Goal: Check status

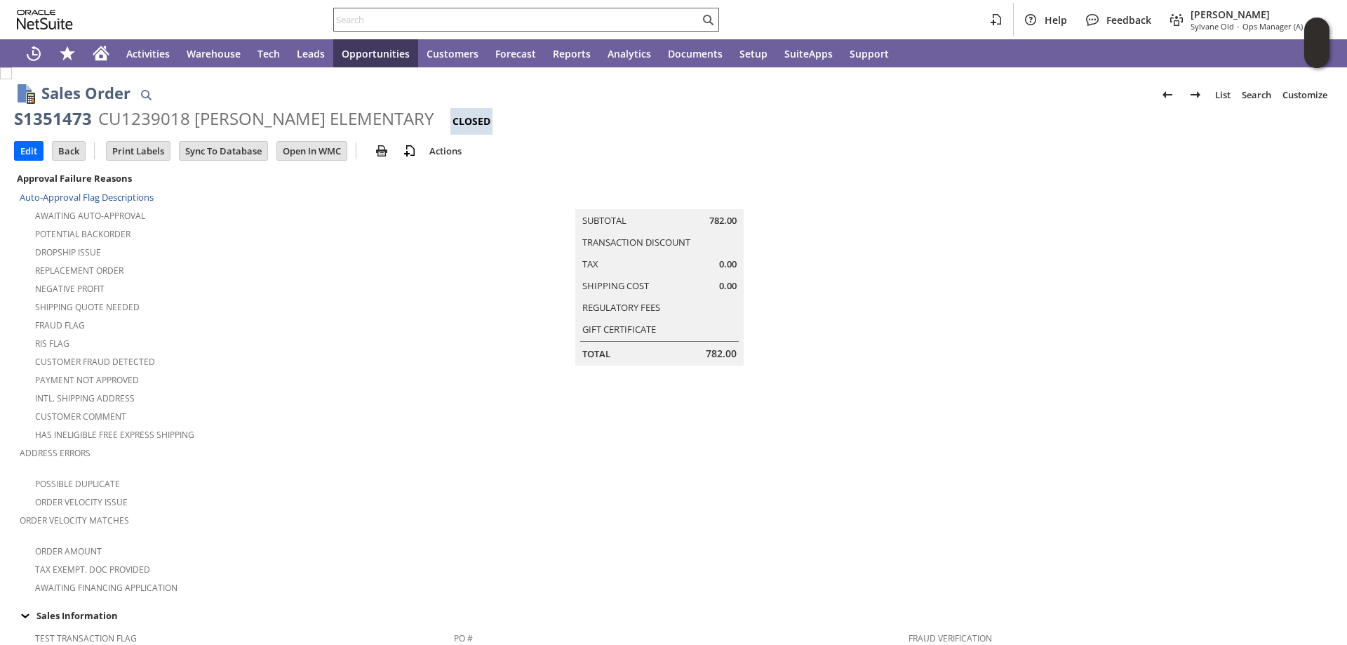
click at [436, 19] on input "text" at bounding box center [517, 19] width 366 height 17
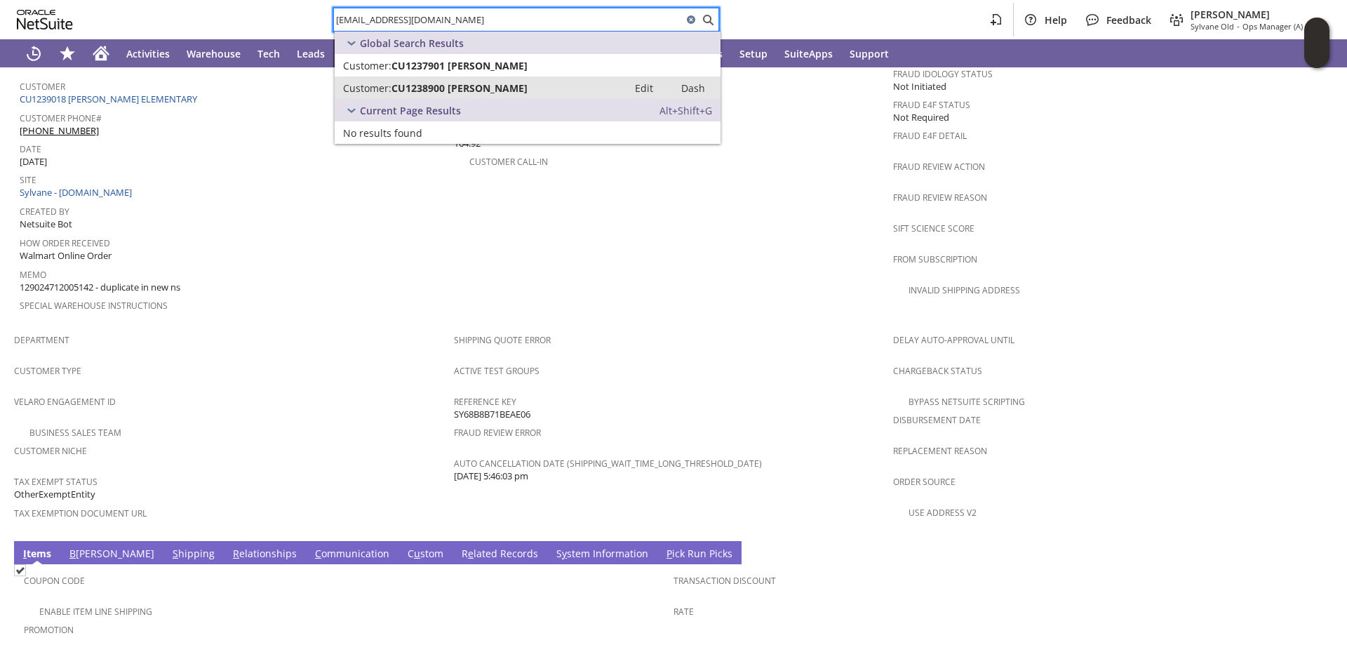
type input "[EMAIL_ADDRESS][DOMAIN_NAME]"
click at [485, 86] on span "CU1238900 [PERSON_NAME]" at bounding box center [459, 87] width 136 height 13
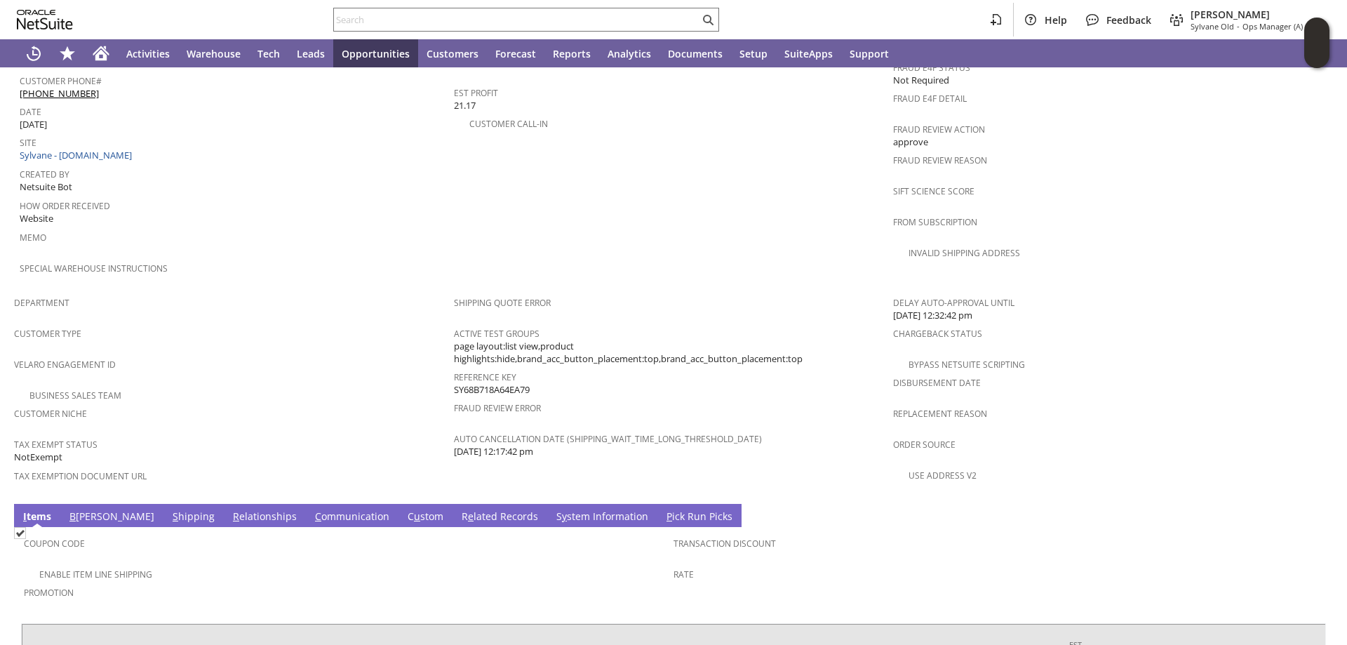
scroll to position [809, 0]
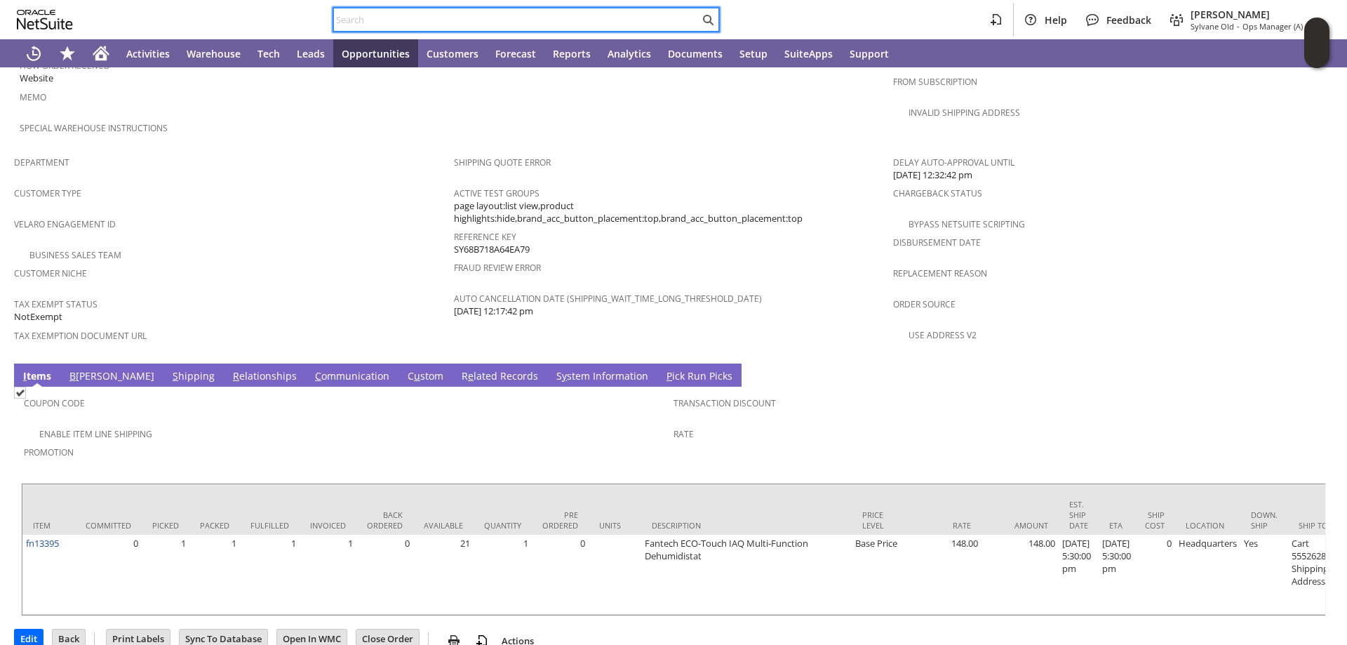
click at [396, 18] on input "text" at bounding box center [517, 19] width 366 height 17
paste input "SY68B0B55B1AF96"
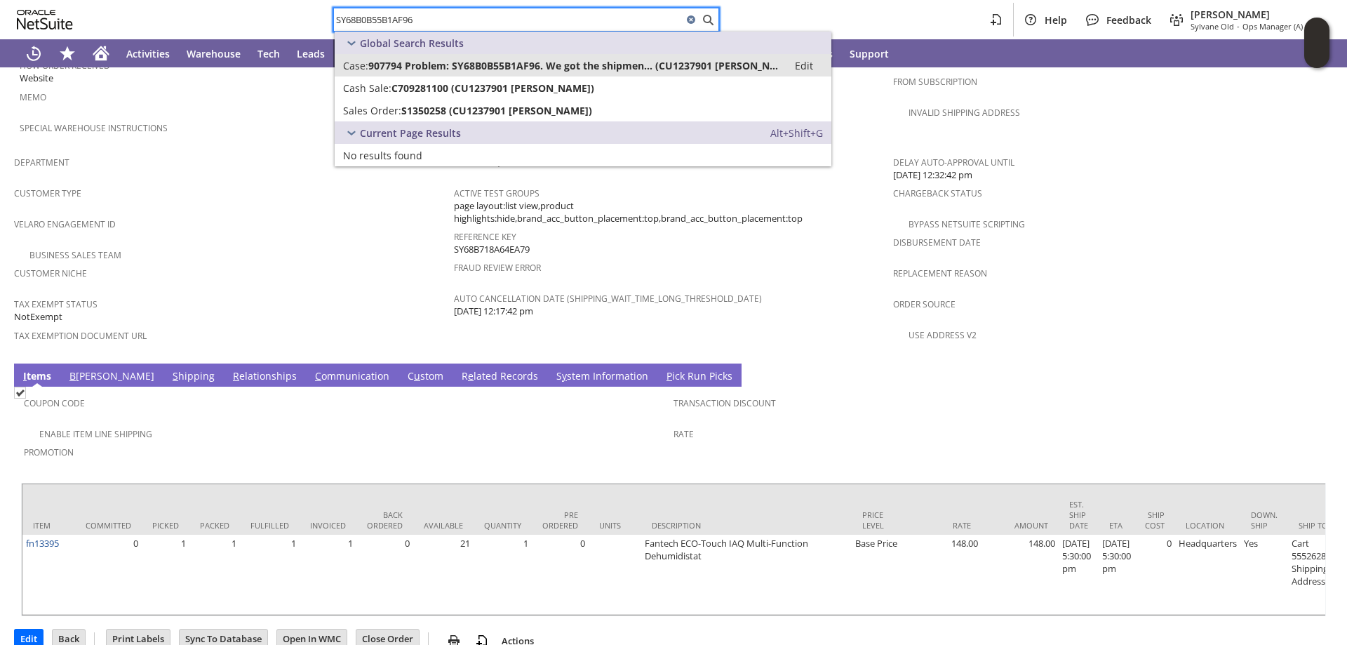
type input "SY68B0B55B1AF96"
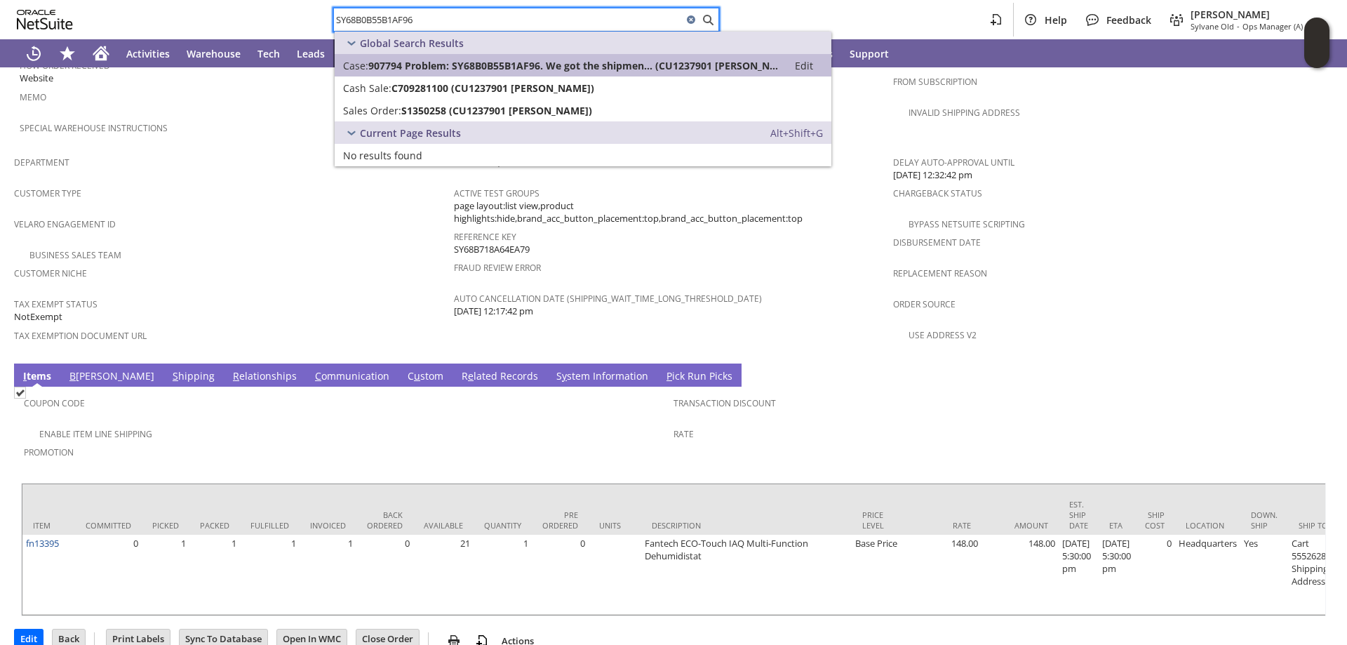
click at [488, 63] on span "907794 Problem: SY68B0B55B1AF96. We got the shipmen... (CU1237901 Arash Ouriel)" at bounding box center [573, 65] width 411 height 13
